Goal: Task Accomplishment & Management: Manage account settings

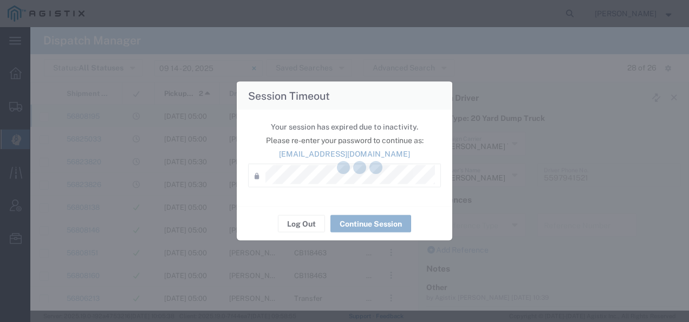
scroll to position [108, 0]
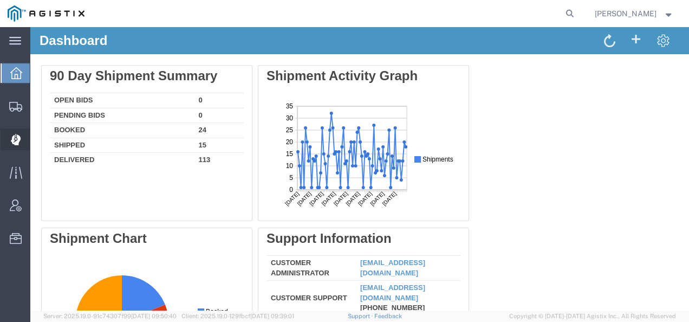
click at [17, 138] on icon at bounding box center [15, 139] width 10 height 11
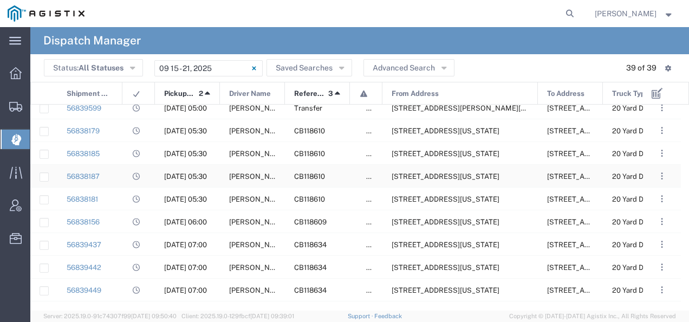
scroll to position [78, 0]
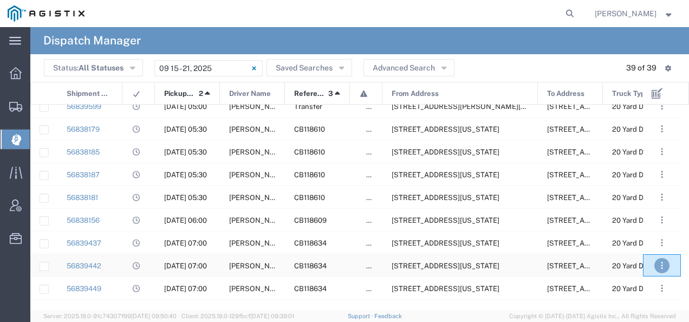
click at [665, 263] on button ". . ." at bounding box center [661, 265] width 15 height 15
click at [648, 236] on link "Unassign" at bounding box center [638, 233] width 42 height 9
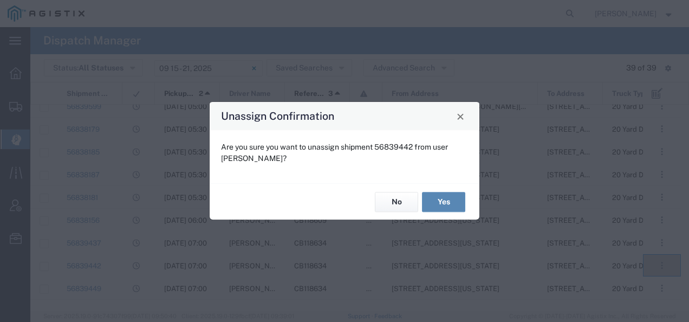
click at [461, 200] on button "Yes" at bounding box center [443, 202] width 43 height 20
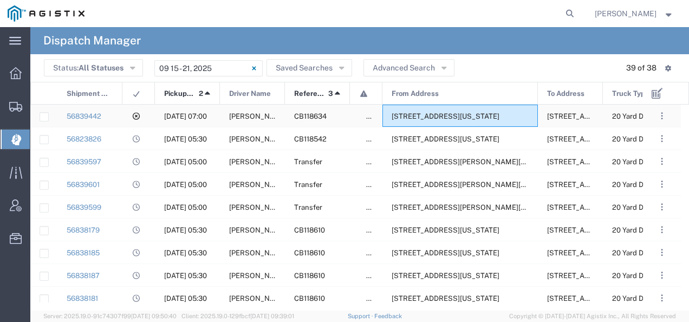
click at [426, 116] on span "[STREET_ADDRESS][US_STATE]" at bounding box center [446, 116] width 108 height 8
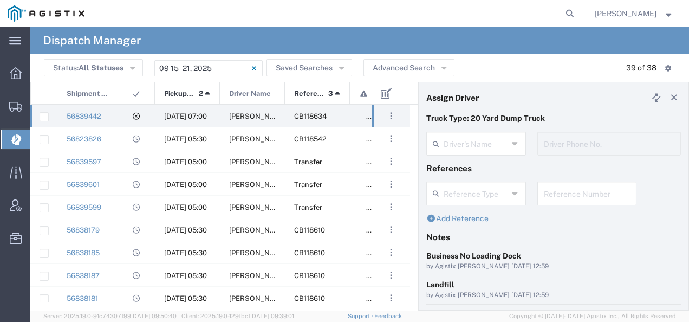
type input "[PERSON_NAME]"
type input "9093499772"
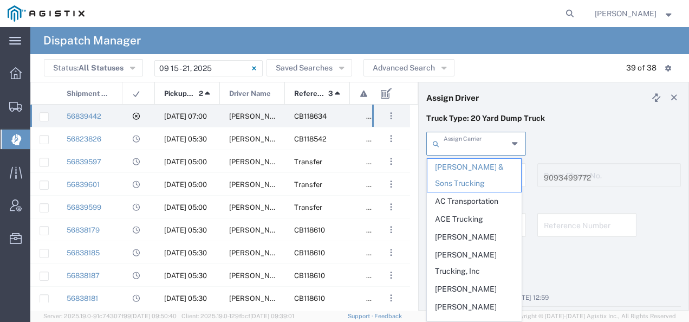
click at [470, 143] on input "text" at bounding box center [476, 142] width 64 height 19
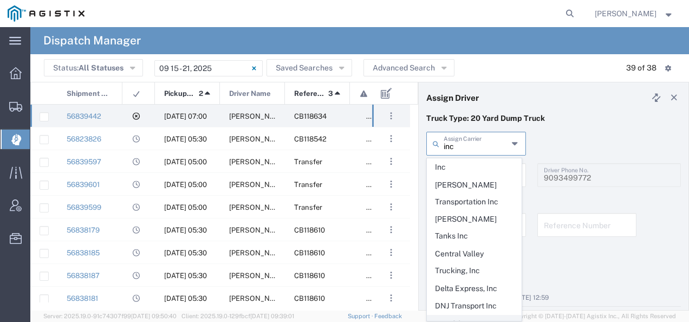
scroll to position [62, 0]
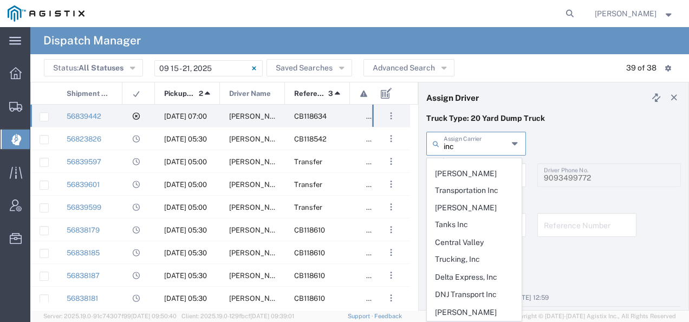
type input "INC Trucking"
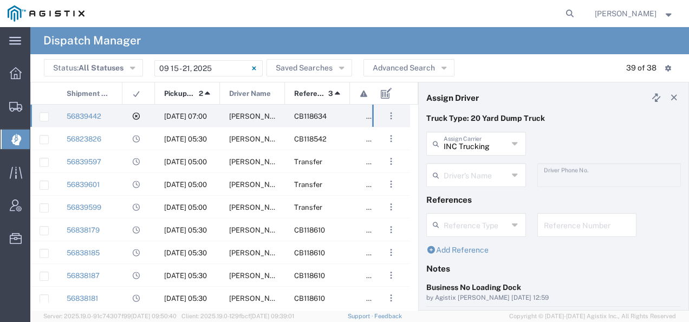
click at [475, 179] on input "text" at bounding box center [476, 174] width 64 height 19
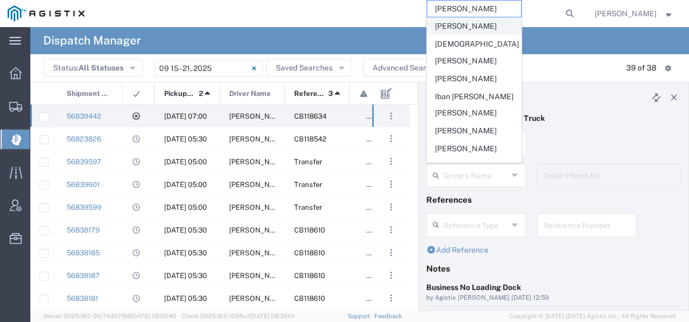
click at [490, 25] on span "[PERSON_NAME]" at bounding box center [474, 26] width 94 height 17
type input "[PERSON_NAME]"
type input "5599943234"
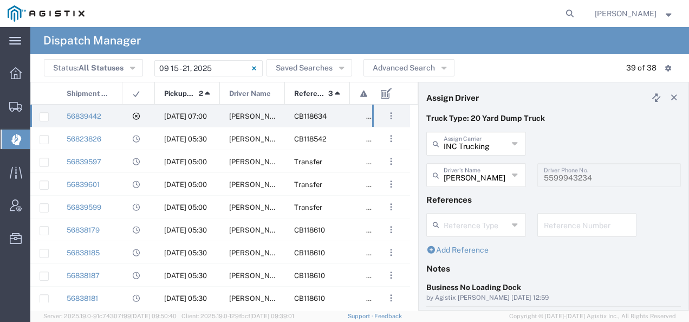
scroll to position [108, 0]
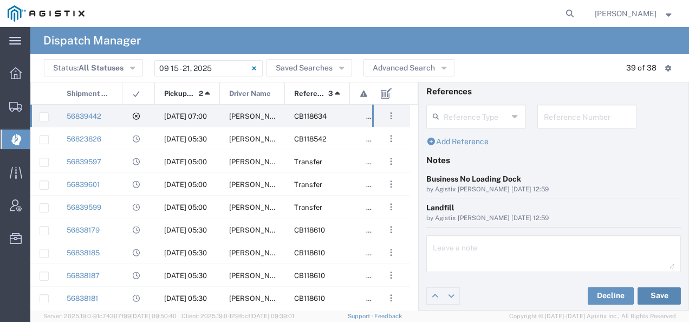
click at [655, 290] on button "Save" at bounding box center [659, 295] width 43 height 17
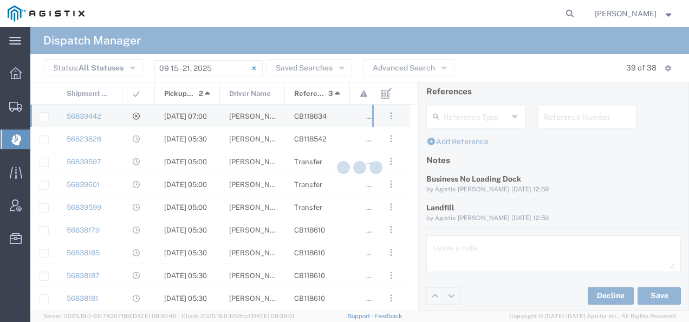
type input "[PERSON_NAME]"
type input "INC Trucking"
